Goal: Communication & Community: Answer question/provide support

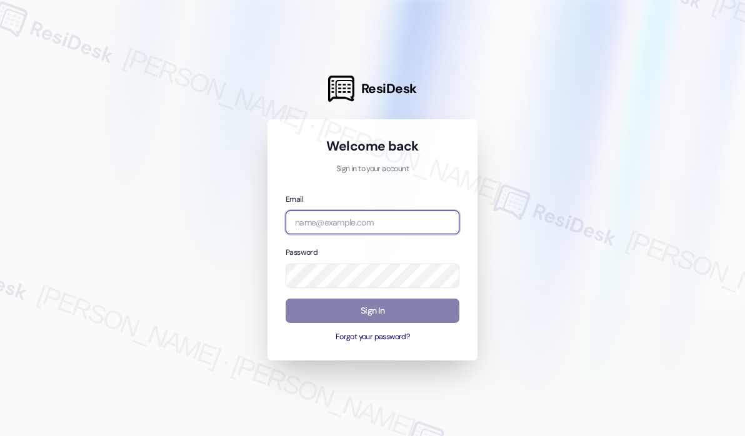
click at [371, 226] on input "email" at bounding box center [372, 223] width 174 height 24
type input "automated-surveys-jag-john-roy.roles@jag.com"
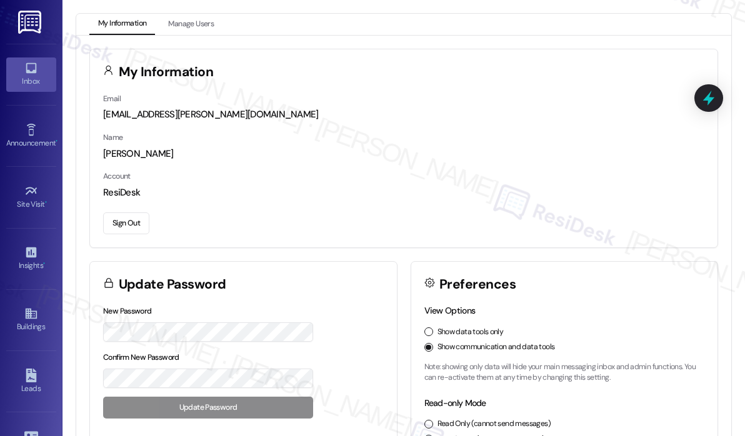
click at [28, 75] on div "Inbox" at bounding box center [31, 81] width 62 height 12
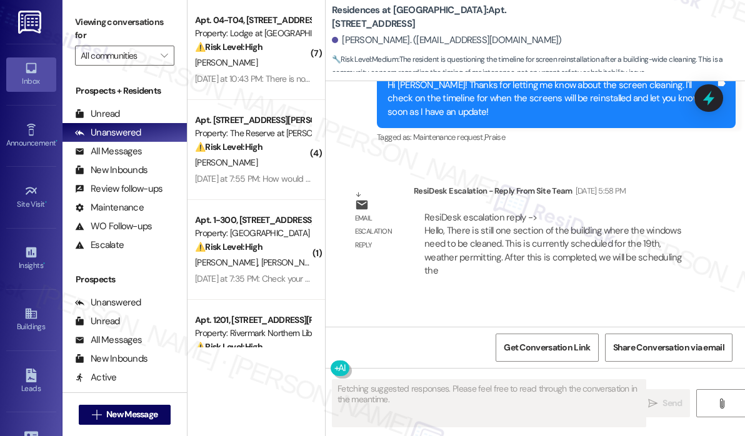
scroll to position [5363, 0]
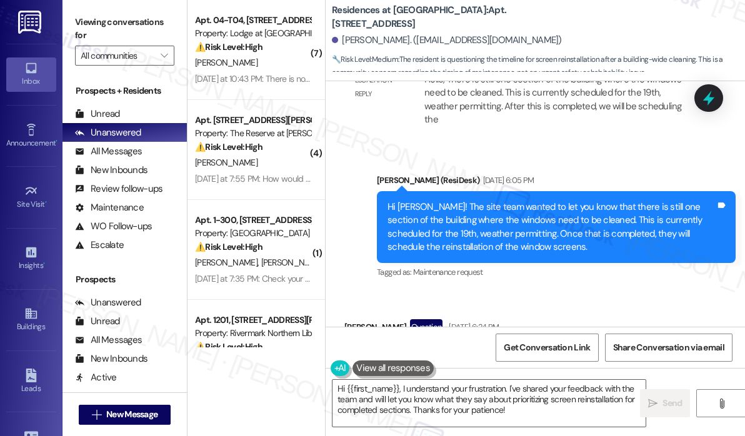
click at [519, 291] on div "Received via SMS [PERSON_NAME] Question [DATE] 6:24 PM Why can't the tenants wh…" at bounding box center [534, 349] width 419 height 116
click at [510, 222] on div "Sent via SMS [PERSON_NAME] (ResiDesk) [DATE] 6:05 PM Hi [PERSON_NAME]! The site…" at bounding box center [555, 227] width 377 height 127
click at [502, 217] on div "Sent via SMS [PERSON_NAME] (ResiDesk) [DATE] 6:05 PM Hi [PERSON_NAME]! The site…" at bounding box center [555, 227] width 377 height 127
click at [505, 291] on div "Received via SMS [PERSON_NAME] Question [DATE] 6:24 PM Why can't the tenants wh…" at bounding box center [534, 349] width 419 height 116
click at [505, 219] on div "Sent via SMS [PERSON_NAME] (ResiDesk) [DATE] 6:05 PM Hi [PERSON_NAME]! The site…" at bounding box center [555, 227] width 377 height 127
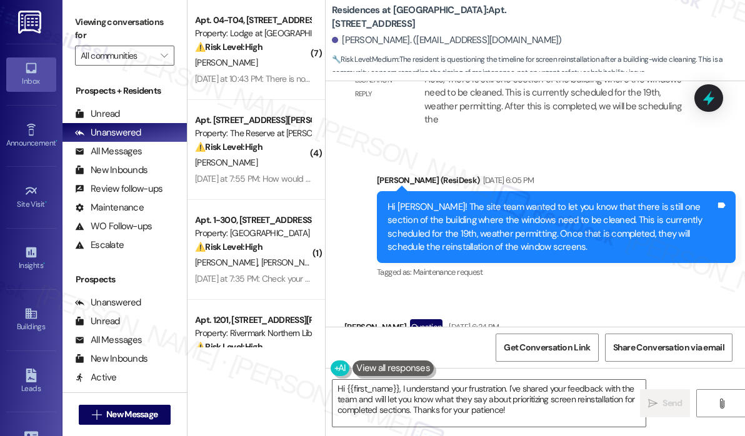
scroll to position [5482, 0]
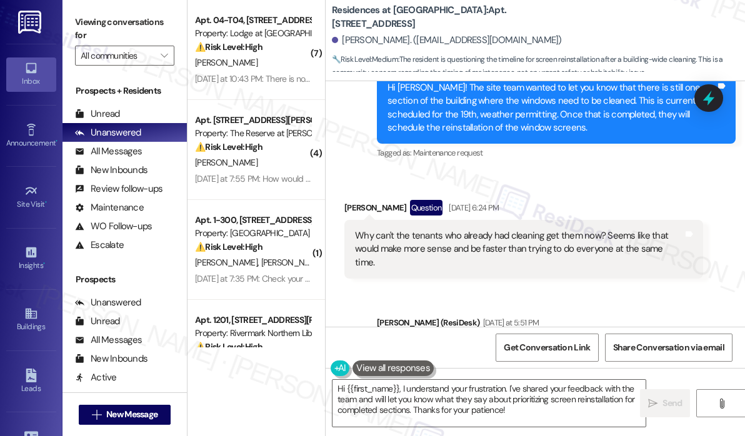
click at [489, 307] on div "Sent via SMS [PERSON_NAME] (ResiDesk) [DATE] at 5:51 PM Hi [PERSON_NAME], I und…" at bounding box center [555, 364] width 377 height 114
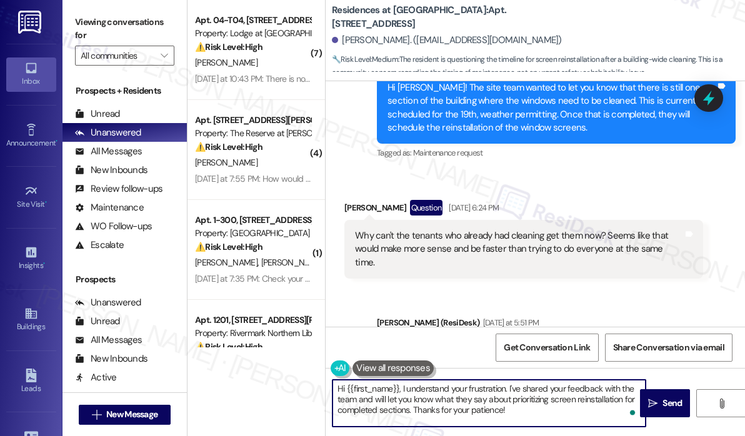
drag, startPoint x: 522, startPoint y: 410, endPoint x: 401, endPoint y: 390, distance: 122.7
click at [400, 390] on textarea "Hi {{first_name}}, I understand your frustration. I've shared your feedback wit…" at bounding box center [488, 403] width 313 height 47
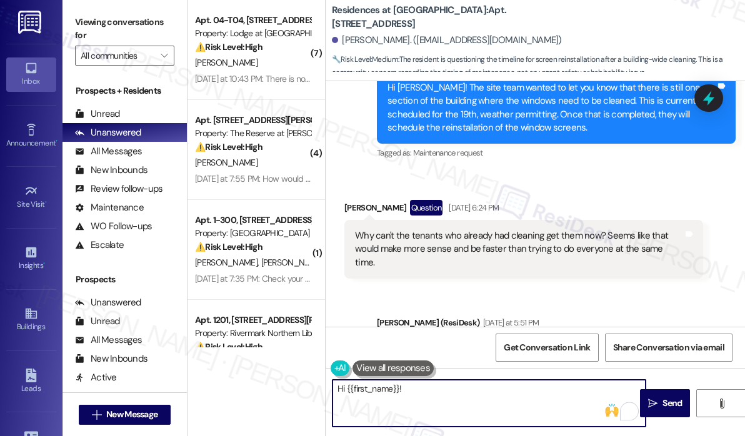
paste textarea "The site team wanted to let you know that they appreciate your suggestion and f…"
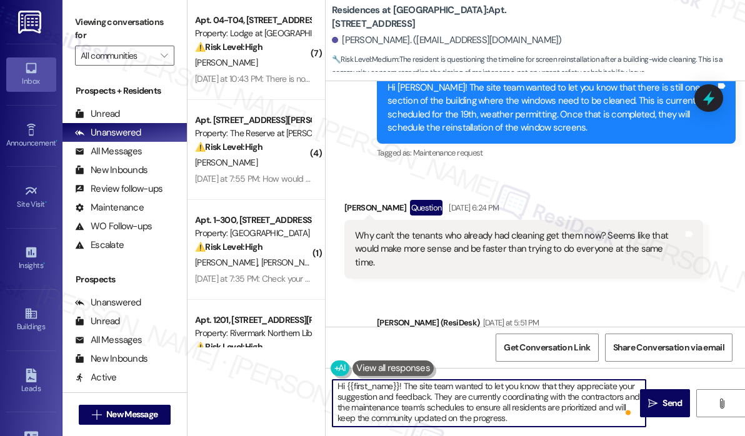
scroll to position [2, 0]
type textarea "Hi {{first_name}}! The site team wanted to let you know that they appreciate yo…"
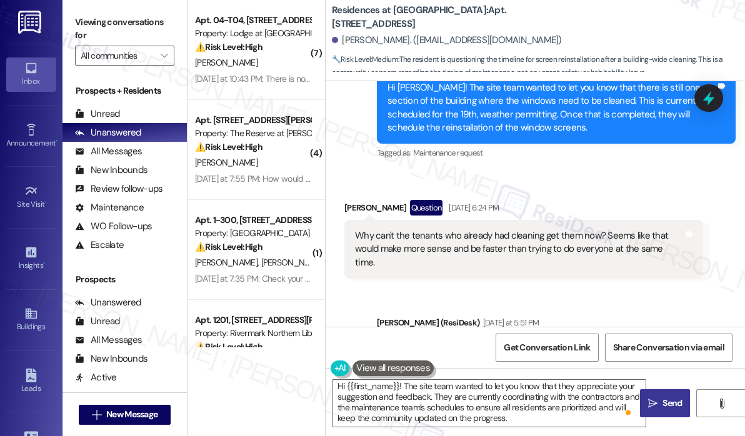
click at [665, 400] on span "Send" at bounding box center [671, 403] width 19 height 13
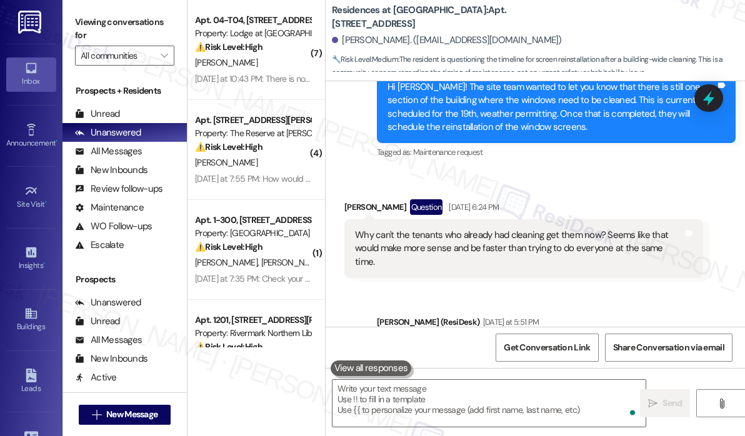
scroll to position [5610, 0]
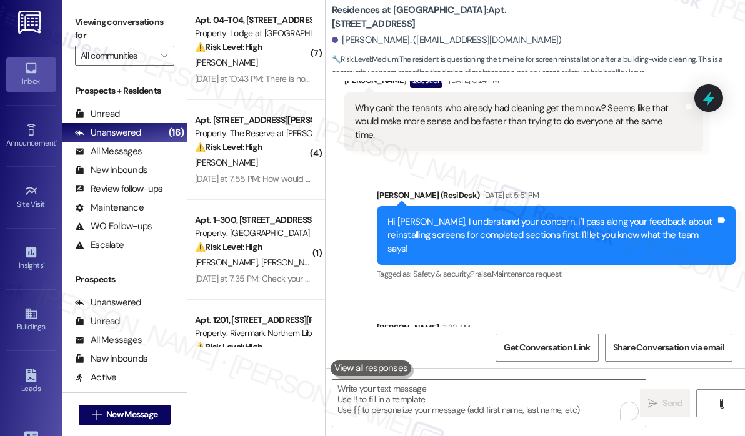
click at [555, 205] on div "Sent via SMS [PERSON_NAME] (ResiDesk) [DATE] at 5:51 PM Hi [PERSON_NAME], I und…" at bounding box center [534, 290] width 419 height 259
click at [520, 209] on div "Sent via SMS [PERSON_NAME] (ResiDesk) [DATE] at 5:51 PM Hi [PERSON_NAME], I und…" at bounding box center [534, 290] width 419 height 259
click at [449, 206] on div "Sent via SMS [PERSON_NAME] (ResiDesk) [DATE] at 5:51 PM Hi [PERSON_NAME], I und…" at bounding box center [534, 290] width 419 height 259
click at [451, 312] on div "Sent via SMS [PERSON_NAME] 11:33 AM Hi [PERSON_NAME]! The site team wanted to l…" at bounding box center [555, 366] width 377 height 109
